Goal: Task Accomplishment & Management: Complete application form

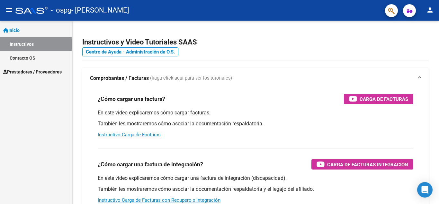
click at [30, 74] on span "Prestadores / Proveedores" at bounding box center [32, 71] width 59 height 7
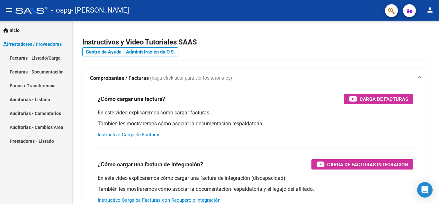
click at [20, 64] on link "Facturas - Listado/Carga" at bounding box center [36, 58] width 72 height 14
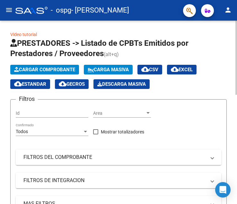
click at [72, 114] on input "Id" at bounding box center [52, 112] width 73 height 5
click at [27, 67] on span "Cargar Comprobante" at bounding box center [44, 70] width 61 height 6
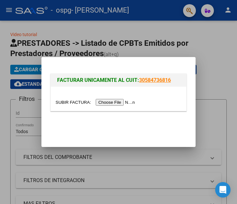
click at [112, 103] on input "file" at bounding box center [96, 102] width 81 height 7
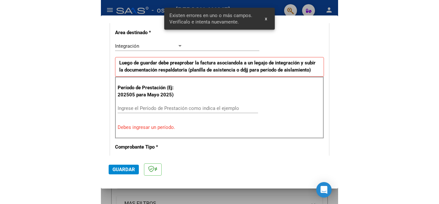
scroll to position [158, 0]
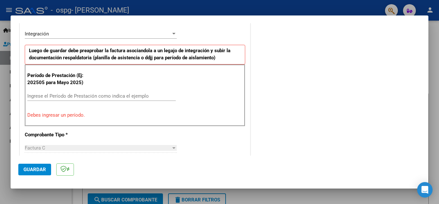
click at [94, 97] on input "Ingrese el Período de Prestación como indica el ejemplo" at bounding box center [101, 96] width 149 height 6
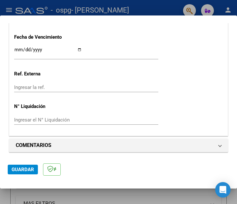
scroll to position [416, 0]
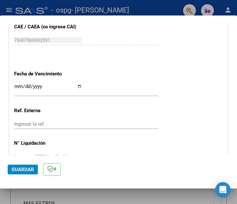
type input "202509"
click at [80, 93] on input "Ingresar la fecha" at bounding box center [48, 89] width 68 height 10
click at [79, 87] on input "Ingresar la fecha" at bounding box center [48, 89] width 68 height 10
click at [15, 87] on input "Ingresar la fecha" at bounding box center [48, 89] width 68 height 10
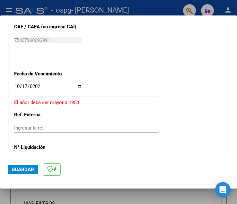
type input "[DATE]"
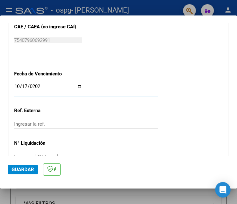
click at [24, 123] on input "Ingresar la ref." at bounding box center [48, 124] width 68 height 6
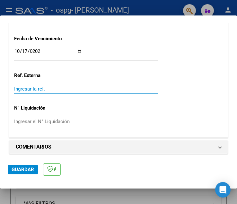
scroll to position [454, 0]
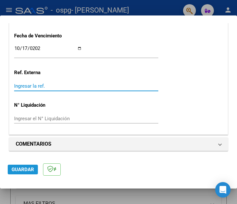
click at [24, 172] on button "Guardar" at bounding box center [23, 169] width 30 height 10
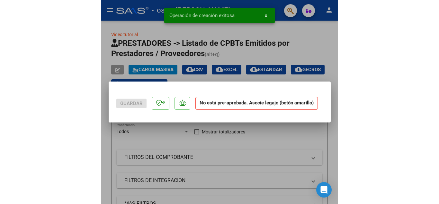
scroll to position [0, 0]
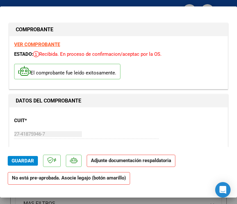
click at [164, 163] on p "Adjunte documentación respaldatoria" at bounding box center [131, 160] width 89 height 13
click at [144, 164] on p "Adjunte documentación respaldatoria" at bounding box center [131, 160] width 89 height 13
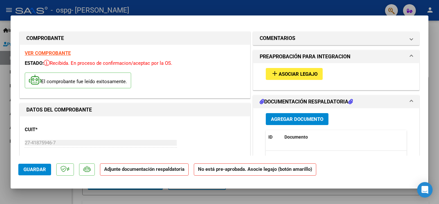
click at [302, 73] on span "Asociar Legajo" at bounding box center [298, 74] width 39 height 6
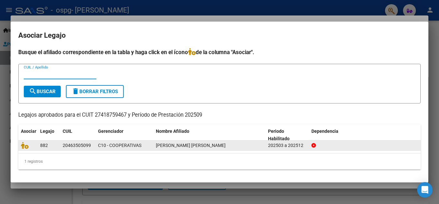
click at [174, 144] on span "[PERSON_NAME] [PERSON_NAME]" at bounding box center [191, 144] width 70 height 5
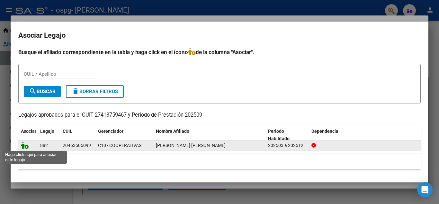
click at [25, 147] on icon at bounding box center [25, 145] width 8 height 7
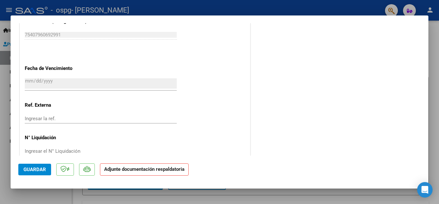
scroll to position [444, 0]
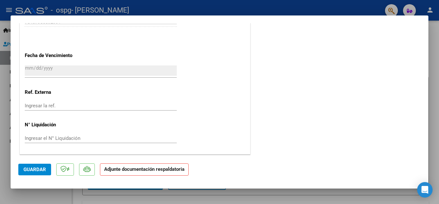
click at [151, 170] on strong "Adjunte documentación respaldatoria" at bounding box center [144, 169] width 80 height 6
click at [152, 170] on strong "Adjunte documentación respaldatoria" at bounding box center [144, 169] width 80 height 6
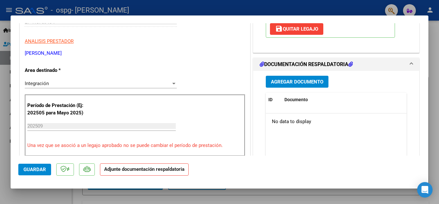
scroll to position [120, 0]
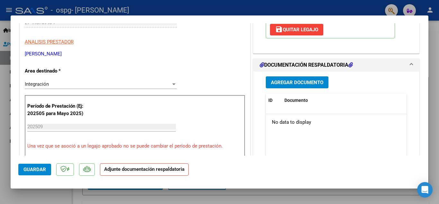
click at [320, 82] on span "Agregar Documento" at bounding box center [297, 82] width 52 height 6
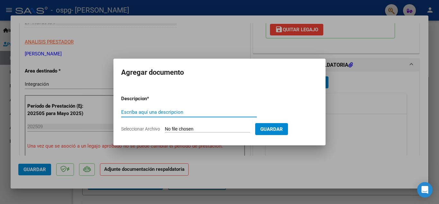
click at [195, 113] on input "Escriba aquí una descripcion" at bounding box center [189, 112] width 136 height 6
type input "planilla"
click at [200, 129] on input "Seleccionar Archivo" at bounding box center [207, 129] width 85 height 6
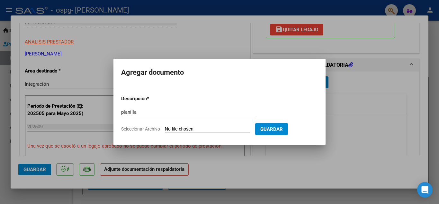
type input "C:\fakepath\Planilla [DATE] [PERSON_NAME].pdf"
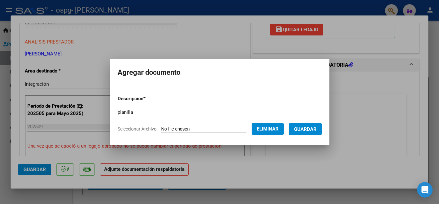
click at [317, 126] on span "Guardar" at bounding box center [305, 129] width 23 height 6
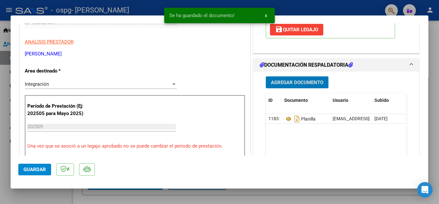
click at [25, 167] on span "Guardar" at bounding box center [34, 169] width 23 height 6
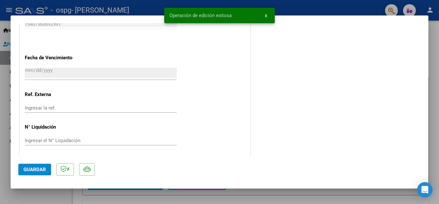
scroll to position [444, 0]
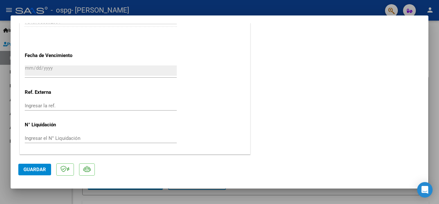
click at [37, 169] on span "Guardar" at bounding box center [34, 169] width 23 height 6
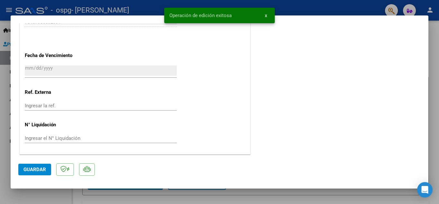
click at [389, 200] on div at bounding box center [219, 102] width 439 height 204
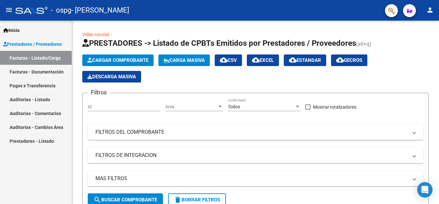
click at [48, 69] on link "Facturas - Documentación" at bounding box center [36, 72] width 72 height 14
